Goal: Subscribe to service/newsletter

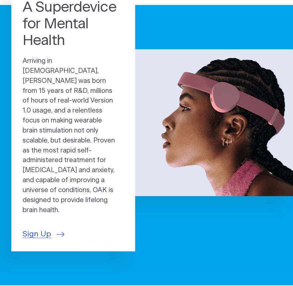
scroll to position [51, 0]
click at [48, 228] on span "Sign Up" at bounding box center [37, 234] width 29 height 12
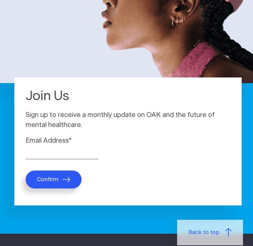
scroll to position [147, 0]
click at [34, 150] on input "Email Address *" at bounding box center [62, 154] width 72 height 10
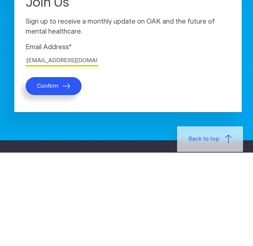
type input "[EMAIL_ADDRESS][DOMAIN_NAME]"
click at [55, 176] on span "Confirm" at bounding box center [47, 179] width 21 height 7
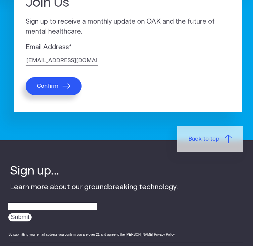
scroll to position [250, 0]
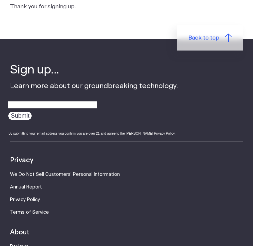
scroll to position [95, 0]
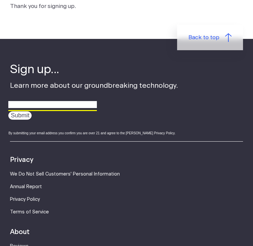
click at [23, 103] on input "email" at bounding box center [52, 105] width 88 height 10
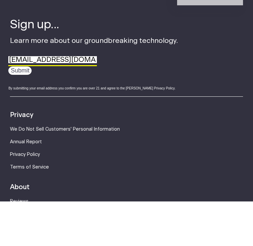
type input "pianois4you@gmail.com"
click at [23, 111] on input "Submit" at bounding box center [19, 115] width 23 height 8
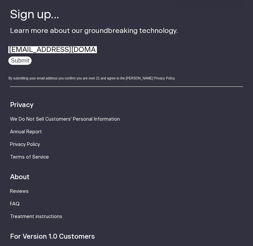
scroll to position [150, 0]
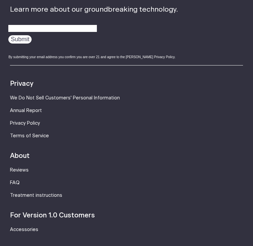
scroll to position [171, 0]
click at [51, 197] on link "Treatment instructions" at bounding box center [36, 195] width 52 height 5
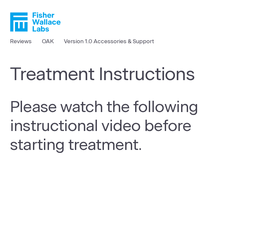
scroll to position [3, 0]
